Goal: Information Seeking & Learning: Learn about a topic

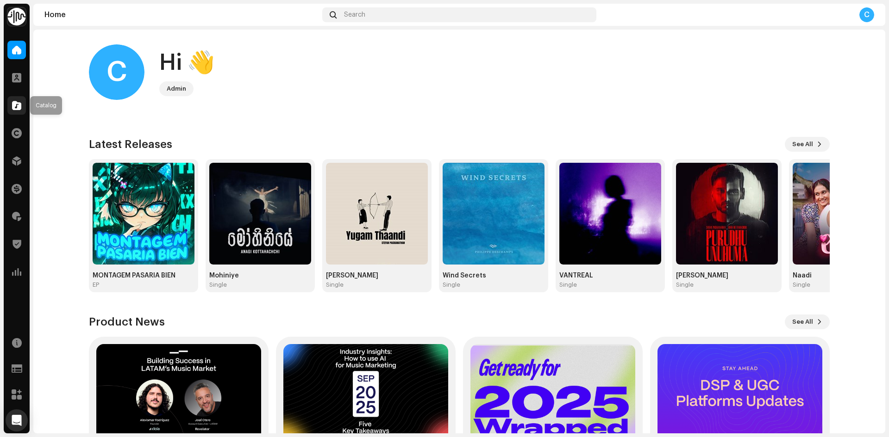
click at [12, 110] on div at bounding box center [16, 105] width 19 height 19
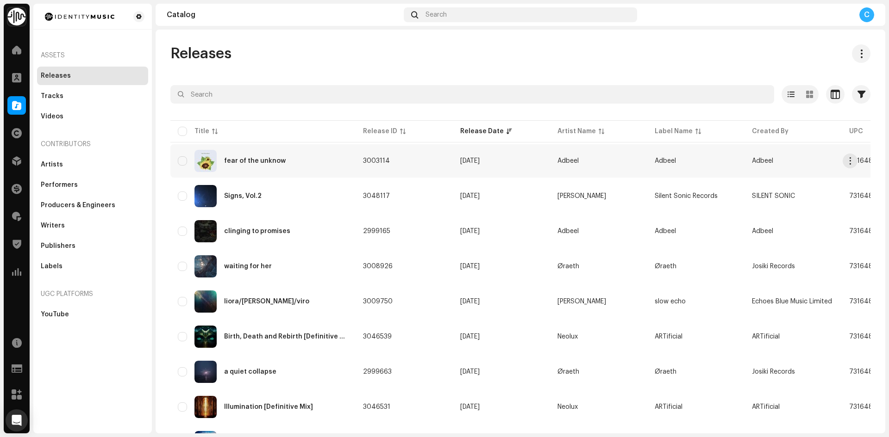
click at [242, 160] on div "fear of the unknow" at bounding box center [255, 161] width 62 height 6
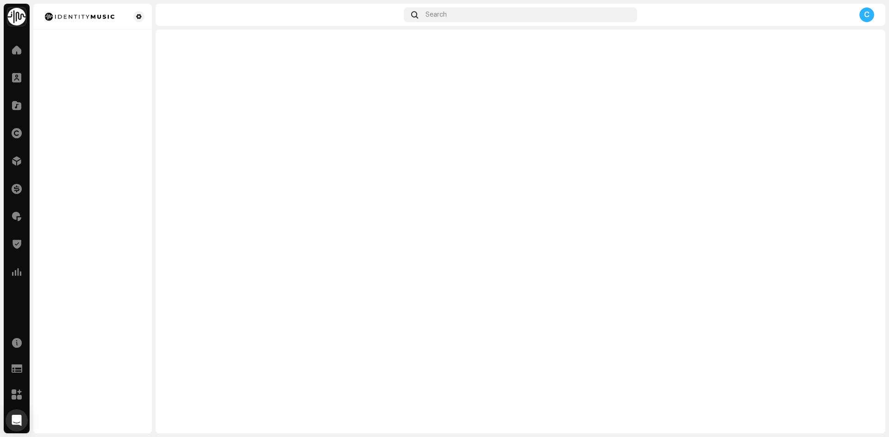
click at [659, 101] on div at bounding box center [519, 232] width 729 height 404
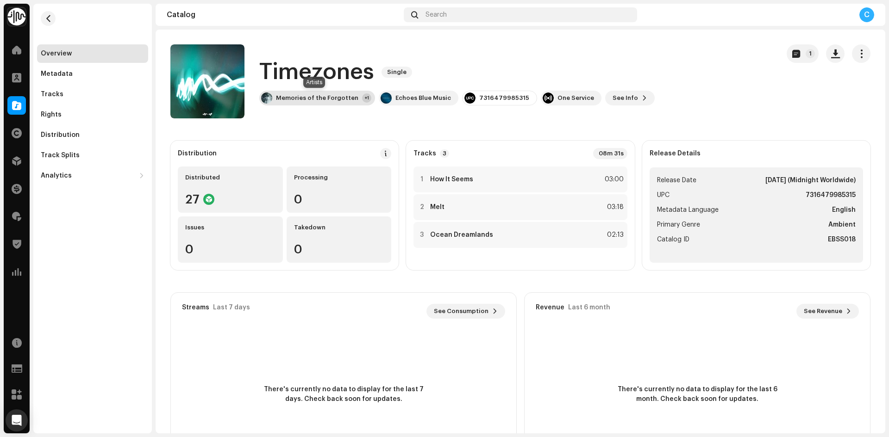
click at [322, 93] on div "Memories of the Forgotten +1" at bounding box center [317, 98] width 116 height 15
